Goal: Information Seeking & Learning: Learn about a topic

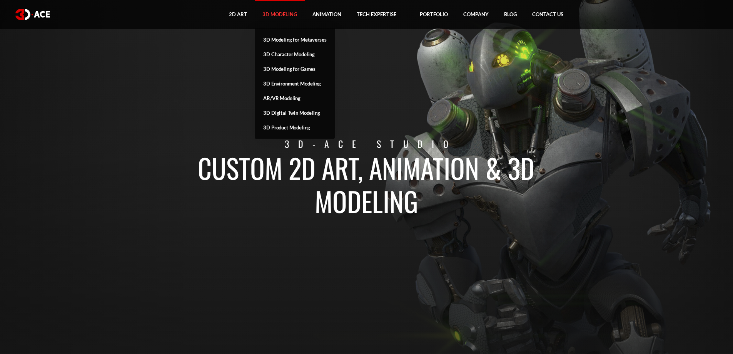
click at [264, 13] on link "3D Modeling" at bounding box center [280, 14] width 50 height 29
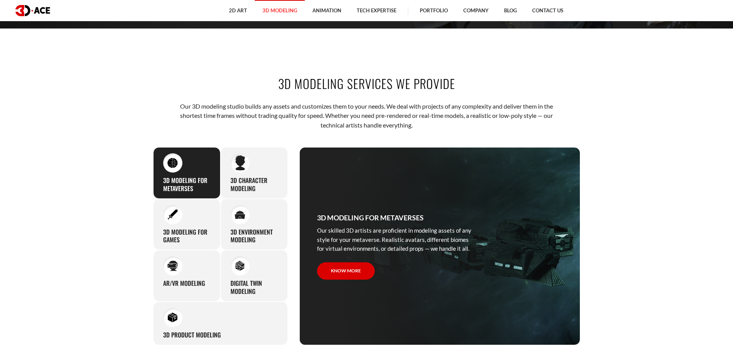
scroll to position [346, 0]
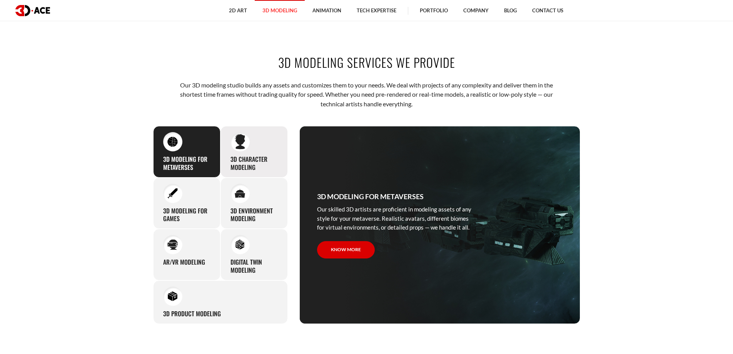
click at [250, 165] on h3 "3D character modeling" at bounding box center [253, 163] width 47 height 16
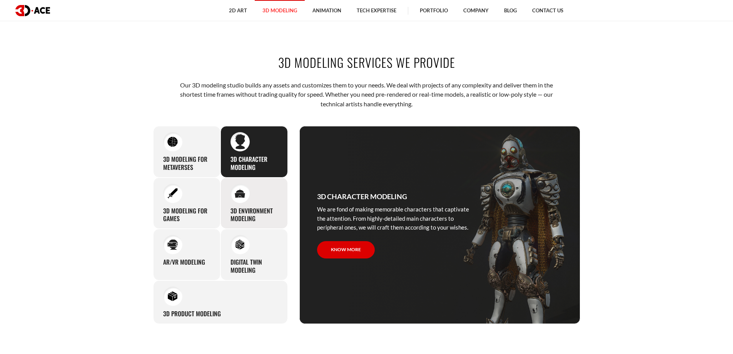
click at [240, 190] on img at bounding box center [240, 193] width 10 height 9
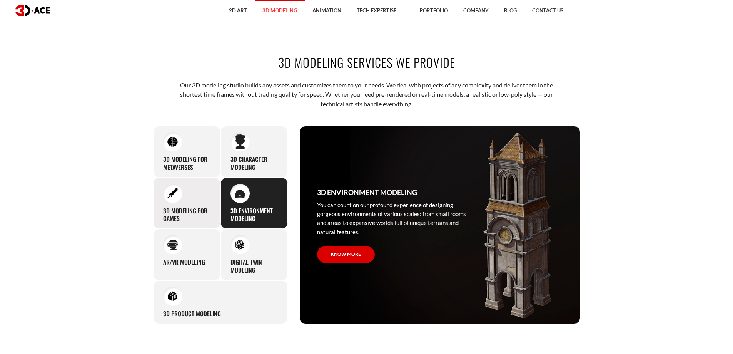
click at [200, 192] on div "3D modeling for games The eye-catching 3D characters, assets, and environments …" at bounding box center [186, 203] width 67 height 52
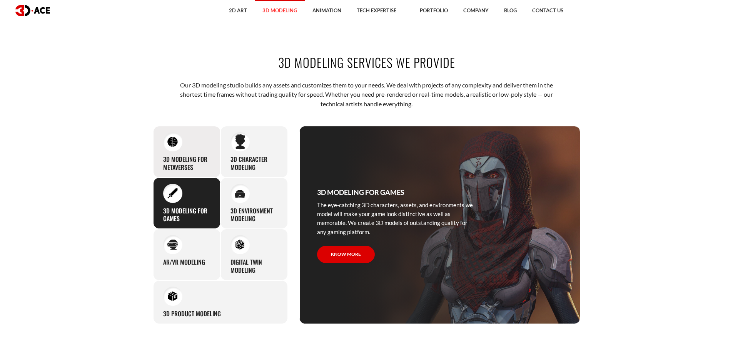
click at [204, 159] on h3 "3D Modeling for Metaverses" at bounding box center [186, 163] width 47 height 16
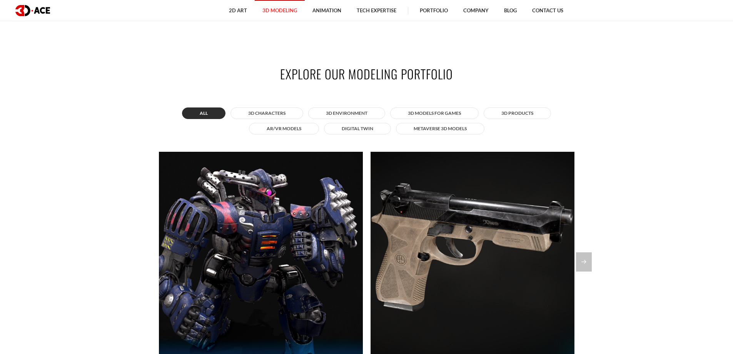
scroll to position [654, 0]
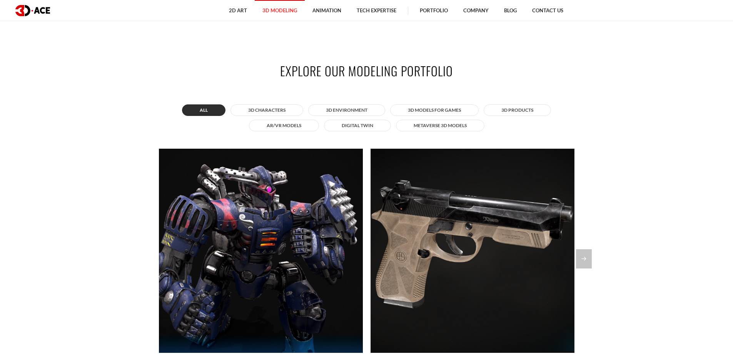
click at [663, 237] on section "Explore our modeling portfolio All 3D Characters 3D Environment 3D Models for G…" at bounding box center [366, 233] width 733 height 389
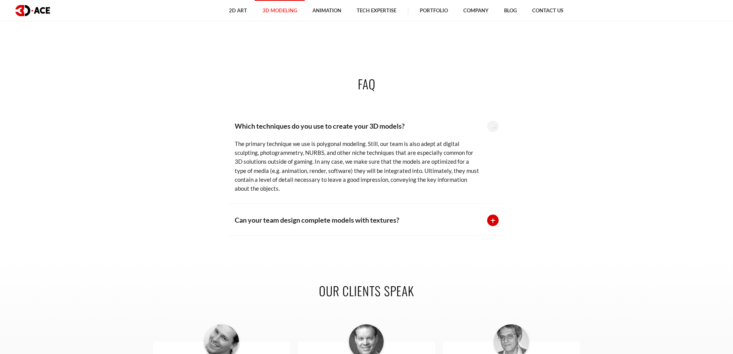
scroll to position [1539, 0]
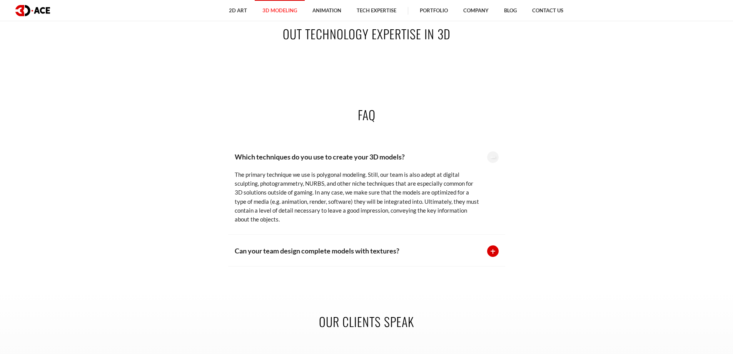
click at [491, 152] on div at bounding box center [493, 157] width 12 height 12
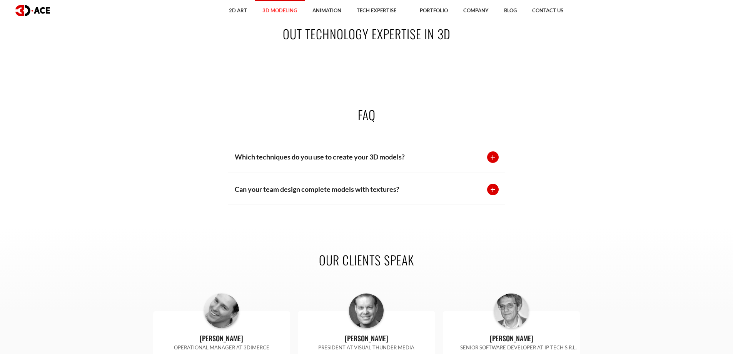
click at [491, 152] on div at bounding box center [493, 157] width 12 height 12
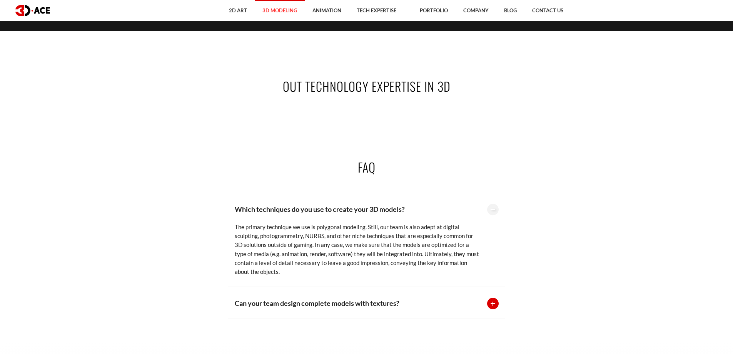
scroll to position [1500, 0]
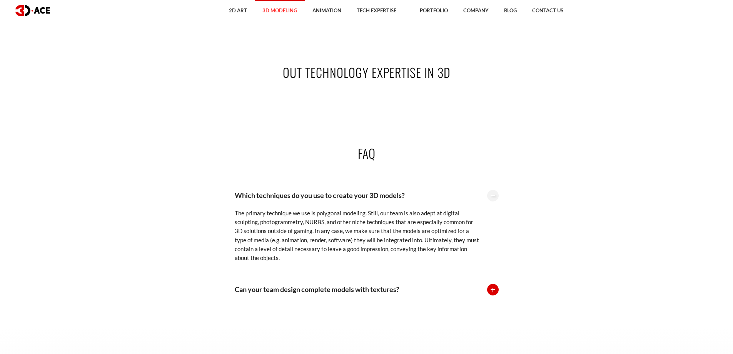
click at [489, 284] on div at bounding box center [493, 290] width 12 height 12
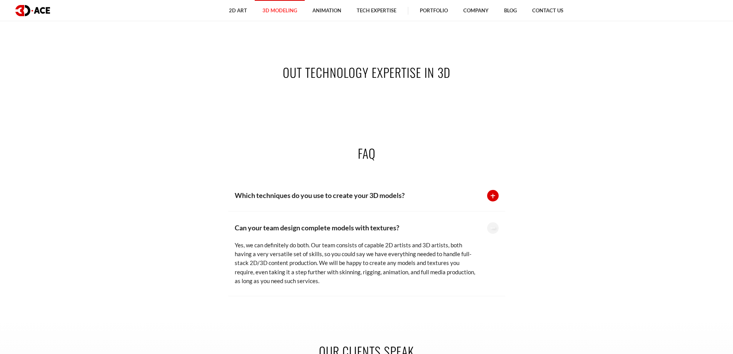
click at [493, 190] on div at bounding box center [493, 196] width 12 height 12
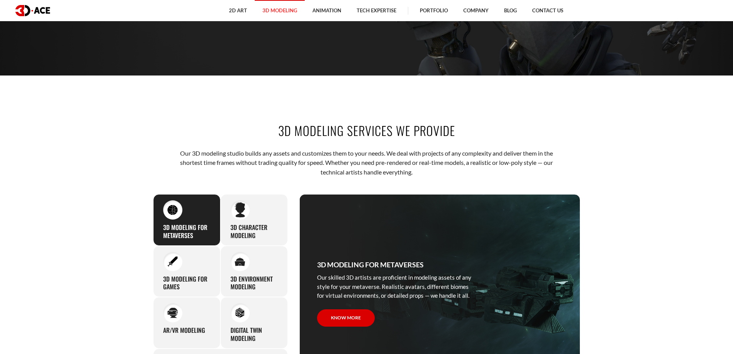
scroll to position [308, 0]
